Goal: Transaction & Acquisition: Purchase product/service

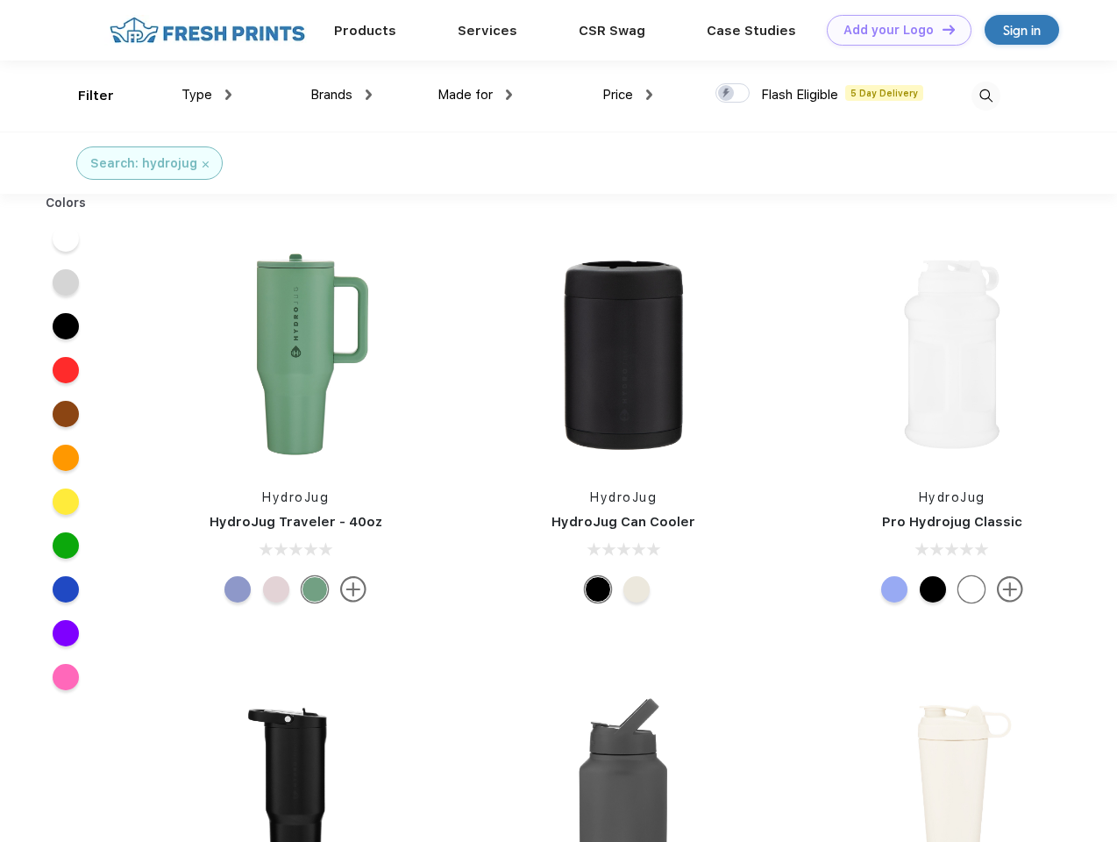
scroll to position [1, 0]
click at [893, 30] on link "Add your Logo Design Tool" at bounding box center [899, 30] width 145 height 31
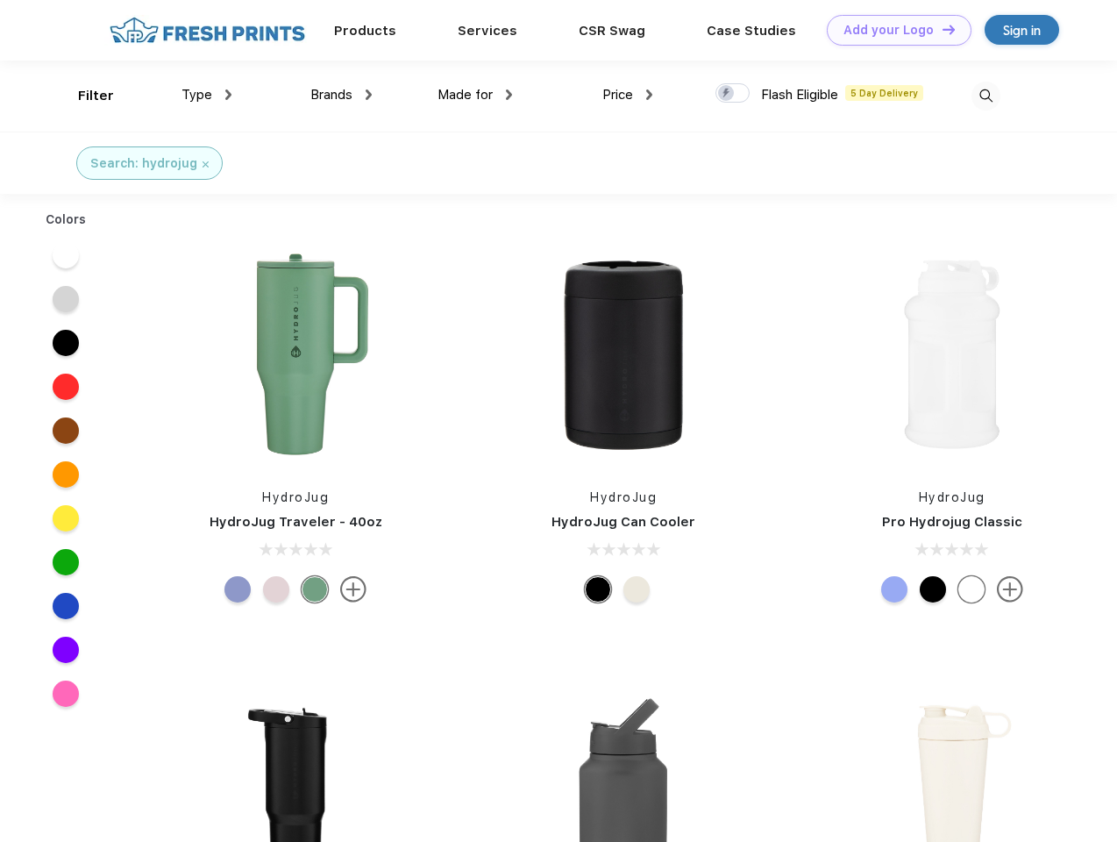
click at [0, 0] on div "Design Tool" at bounding box center [0, 0] width 0 height 0
click at [941, 29] on link "Add your Logo Design Tool" at bounding box center [899, 30] width 145 height 31
click at [84, 96] on div "Filter" at bounding box center [96, 96] width 36 height 20
click at [207, 95] on span "Type" at bounding box center [197, 95] width 31 height 16
click at [341, 95] on span "Brands" at bounding box center [331, 95] width 42 height 16
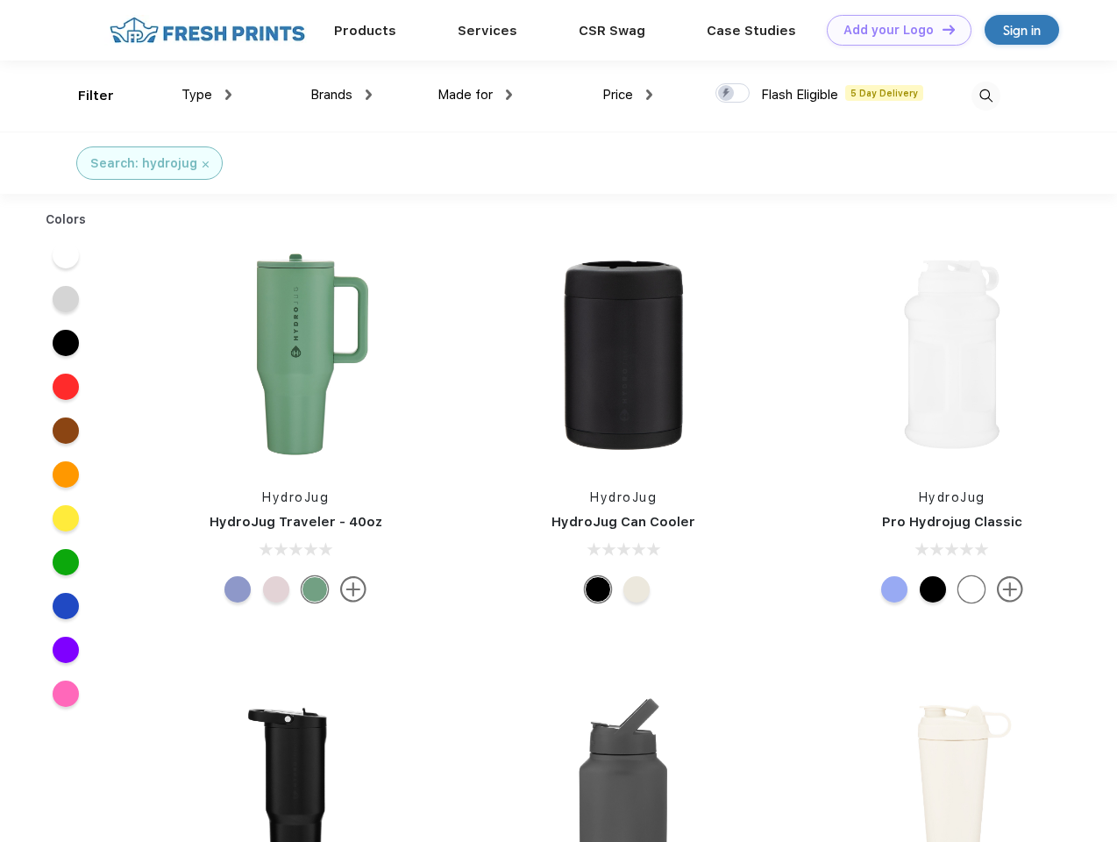
click at [475, 95] on span "Made for" at bounding box center [465, 95] width 55 height 16
click at [628, 95] on span "Price" at bounding box center [617, 95] width 31 height 16
click at [733, 94] on div at bounding box center [733, 92] width 34 height 19
click at [727, 94] on input "checkbox" at bounding box center [721, 87] width 11 height 11
click at [986, 96] on img at bounding box center [986, 96] width 29 height 29
